Goal: Transaction & Acquisition: Download file/media

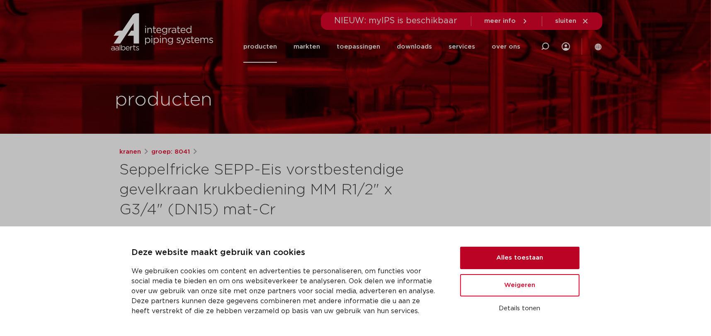
click at [498, 258] on button "Alles toestaan" at bounding box center [519, 257] width 119 height 22
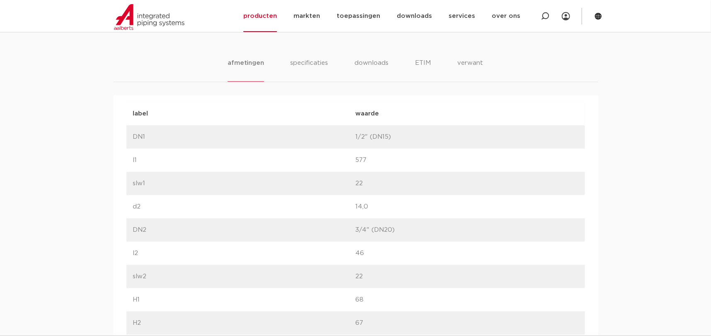
scroll to position [415, 0]
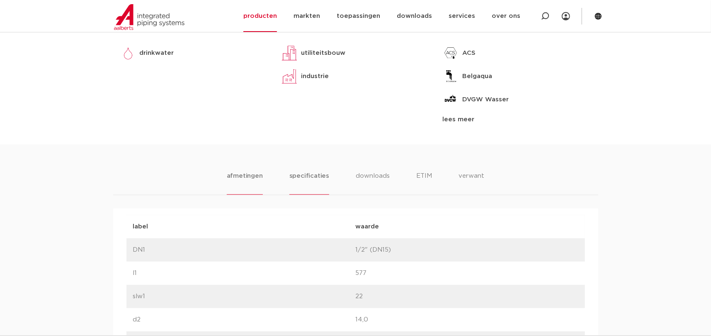
click at [305, 174] on li "specificaties" at bounding box center [310, 183] width 40 height 24
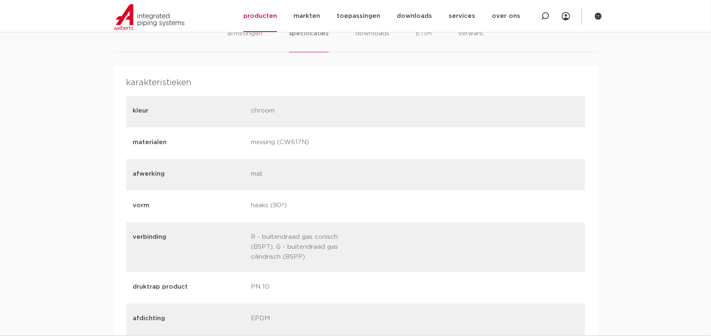
scroll to position [539, 0]
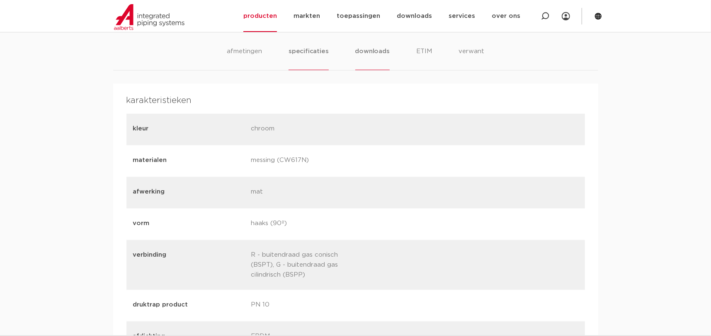
click at [372, 50] on li "downloads" at bounding box center [372, 58] width 34 height 24
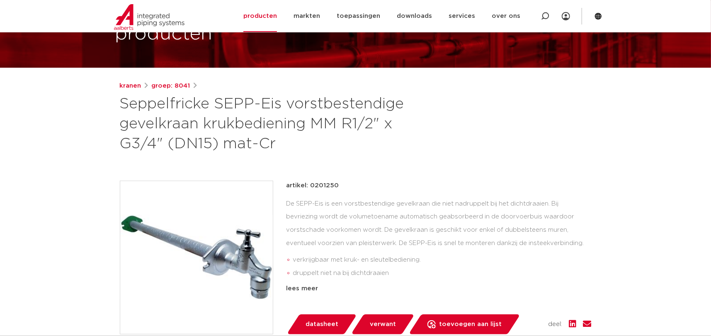
scroll to position [0, 0]
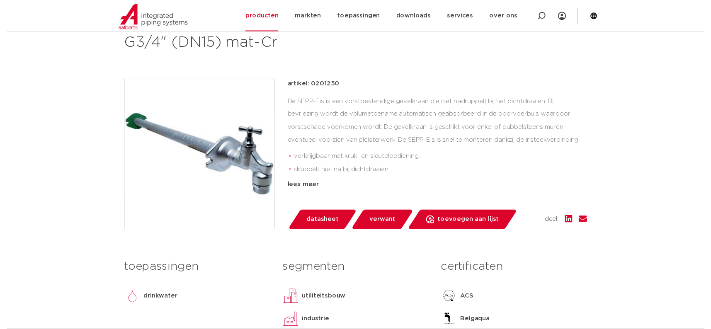
scroll to position [249, 0]
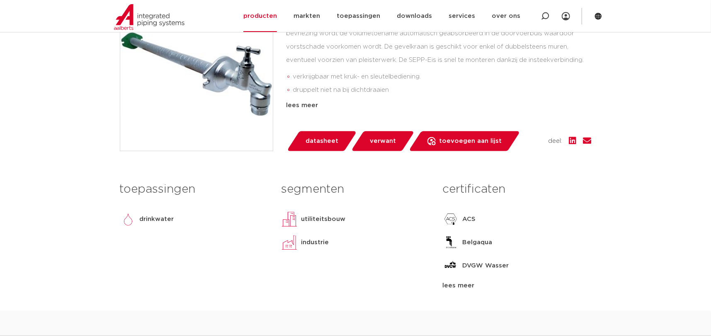
click at [316, 137] on span "datasheet" at bounding box center [322, 140] width 33 height 13
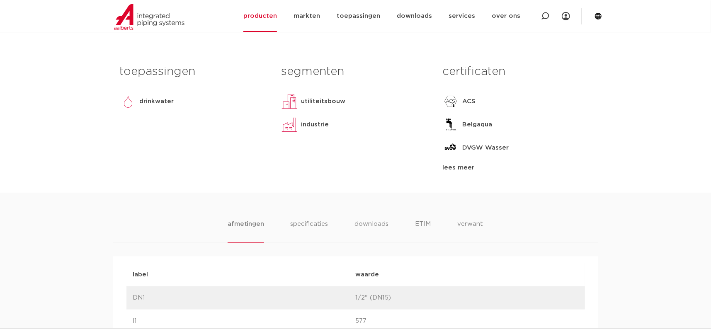
scroll to position [456, 0]
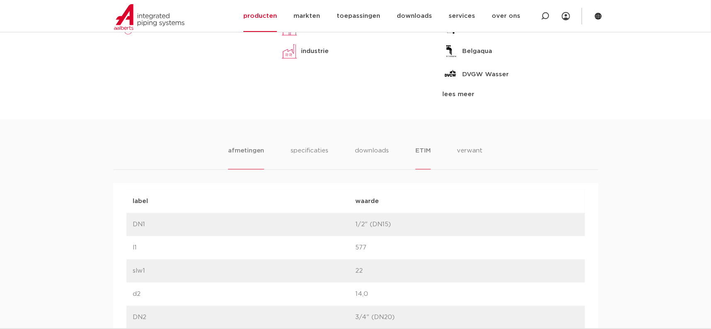
click at [421, 149] on li "ETIM" at bounding box center [423, 158] width 15 height 24
click at [475, 149] on li "verwant" at bounding box center [470, 158] width 26 height 24
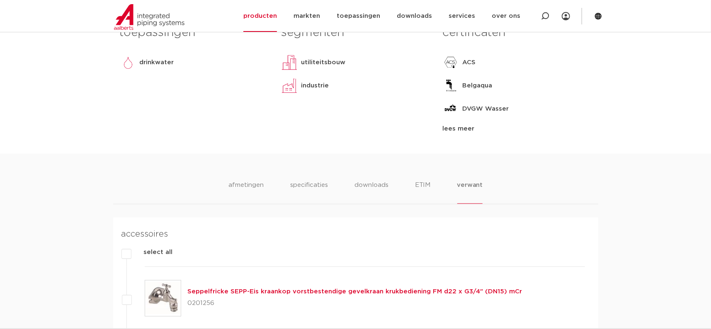
scroll to position [415, 0]
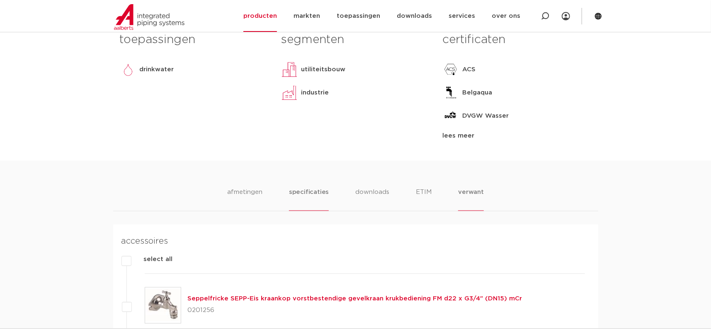
click at [307, 190] on li "specificaties" at bounding box center [309, 199] width 40 height 24
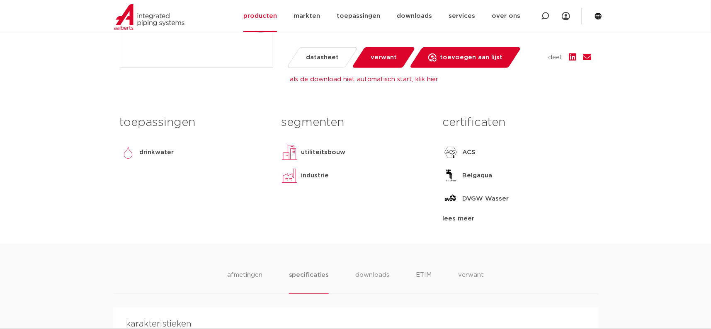
scroll to position [0, 0]
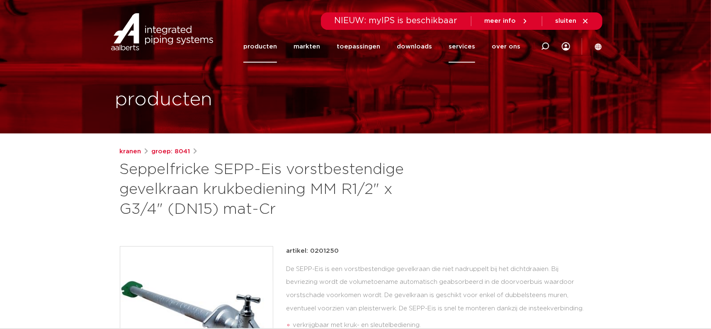
click at [466, 47] on link "services" at bounding box center [462, 47] width 27 height 32
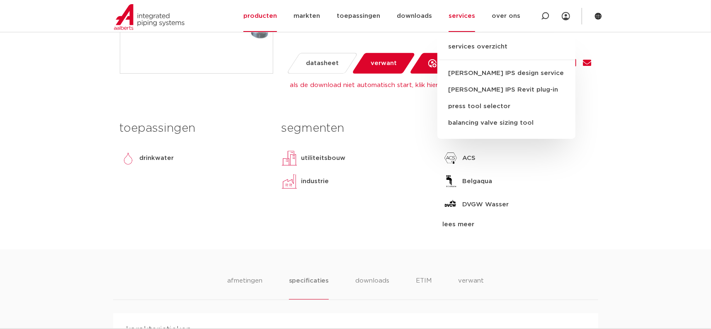
scroll to position [415, 0]
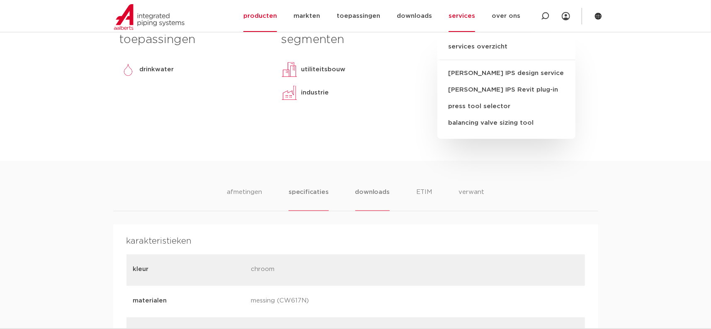
click at [377, 191] on li "downloads" at bounding box center [372, 199] width 34 height 24
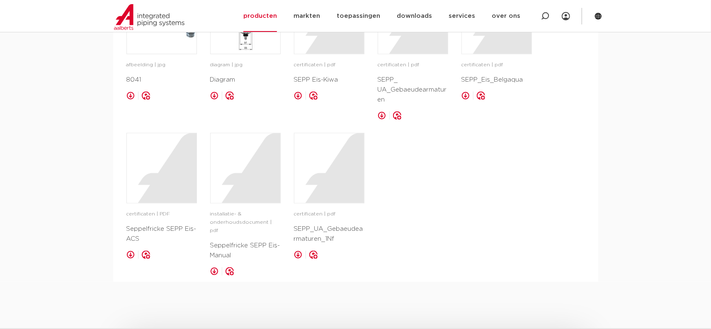
scroll to position [664, 0]
click at [214, 266] on link at bounding box center [214, 270] width 8 height 8
